Goal: Understand process/instructions: Learn about a topic

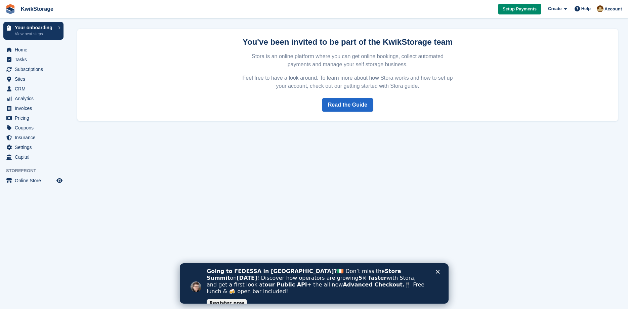
click at [436, 271] on div "Going to FEDESSA in [GEOGRAPHIC_DATA]? 🇮🇪 Don’t miss the Stora Summit on [DATE]…" at bounding box center [321, 287] width 231 height 42
click at [438, 270] on div "Close" at bounding box center [439, 271] width 7 height 4
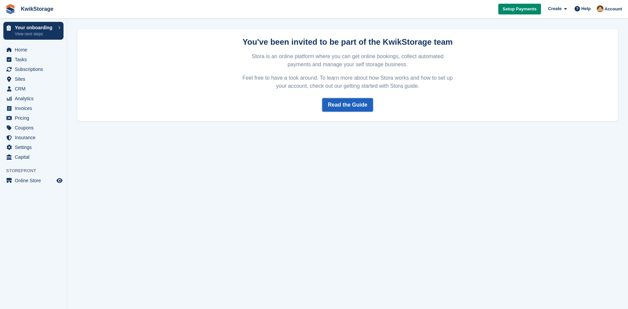
click at [352, 101] on link "Read the Guide" at bounding box center [347, 104] width 51 height 13
click at [19, 58] on span "Tasks" at bounding box center [35, 59] width 40 height 9
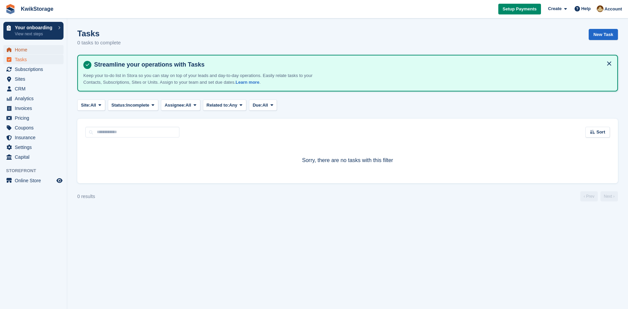
click at [21, 50] on span "Home" at bounding box center [35, 49] width 40 height 9
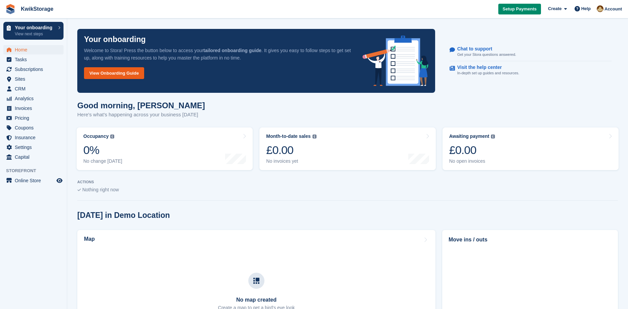
click at [121, 76] on link "View Onboarding Guide" at bounding box center [114, 73] width 60 height 12
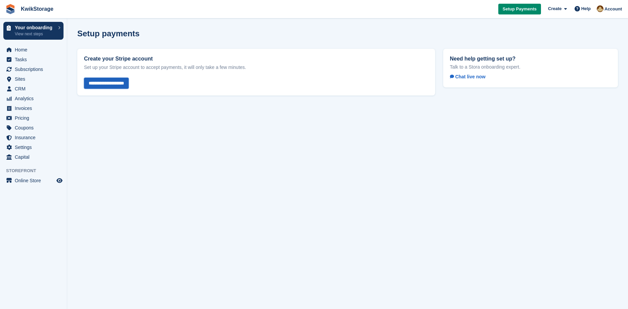
click at [109, 83] on input "**********" at bounding box center [106, 83] width 45 height 11
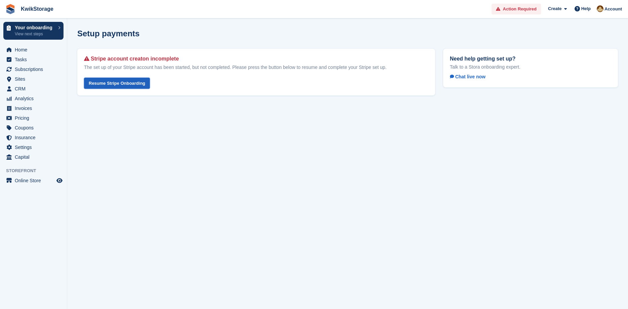
click at [121, 86] on link "Resume Stripe Onboarding" at bounding box center [117, 83] width 66 height 11
